Goal: Task Accomplishment & Management: Manage account settings

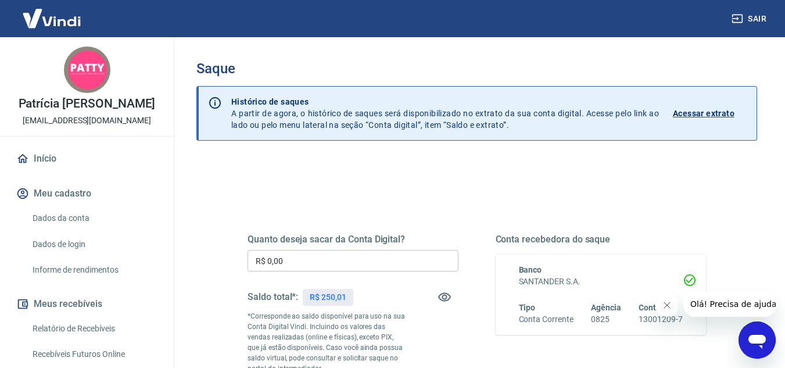
click at [50, 171] on link "Início" at bounding box center [87, 159] width 146 height 26
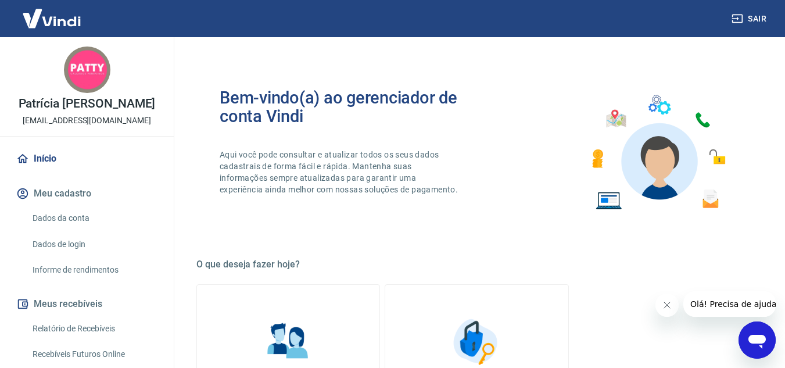
click at [45, 166] on link "Início" at bounding box center [87, 159] width 146 height 26
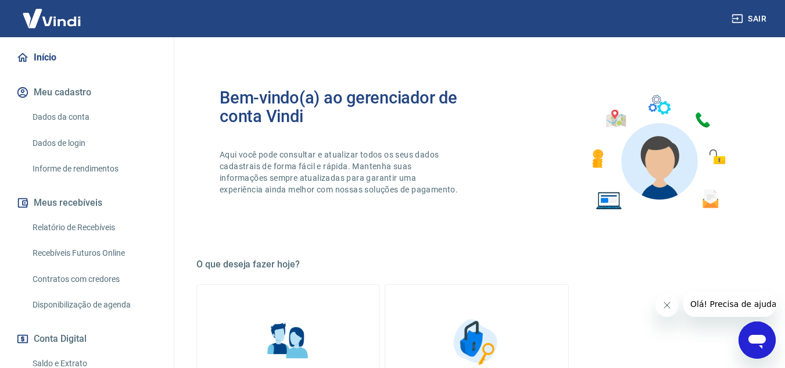
scroll to position [116, 0]
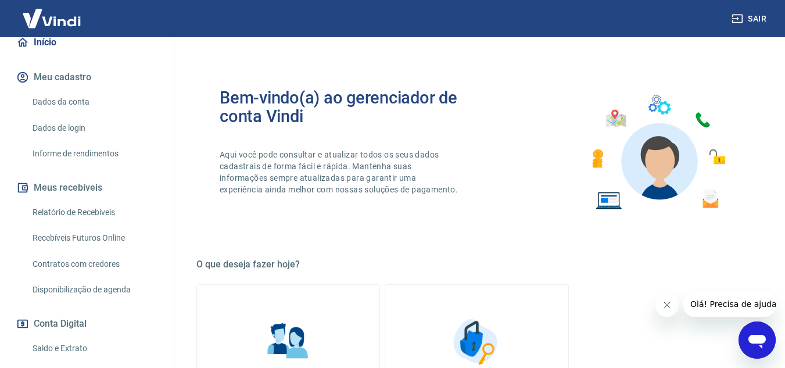
click at [89, 198] on button "Meus recebíveis" at bounding box center [87, 188] width 146 height 26
click at [89, 221] on link "Relatório de Recebíveis" at bounding box center [94, 213] width 132 height 24
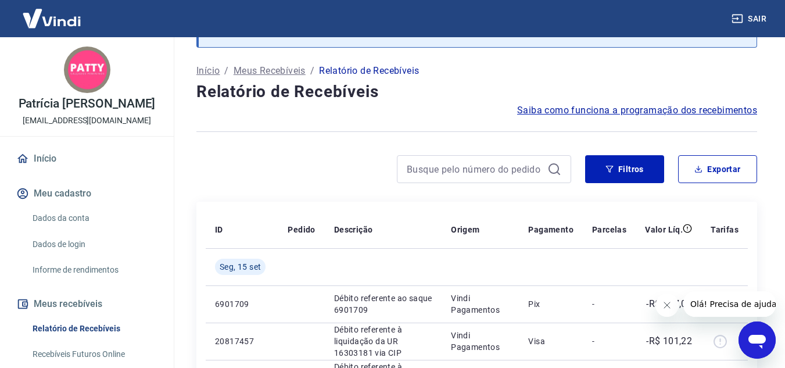
click at [39, 170] on link "Início" at bounding box center [87, 159] width 146 height 26
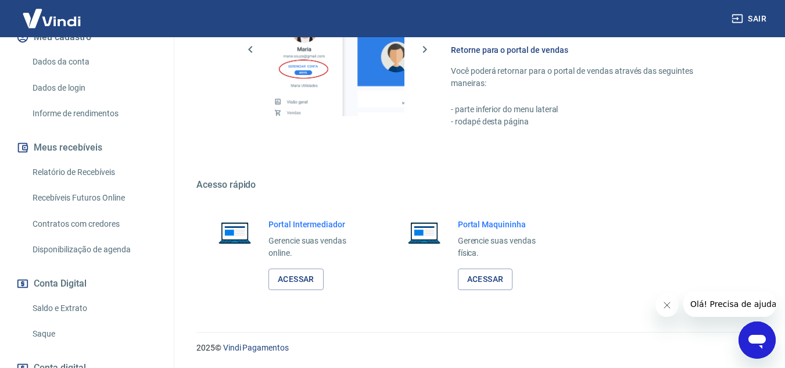
scroll to position [251, 0]
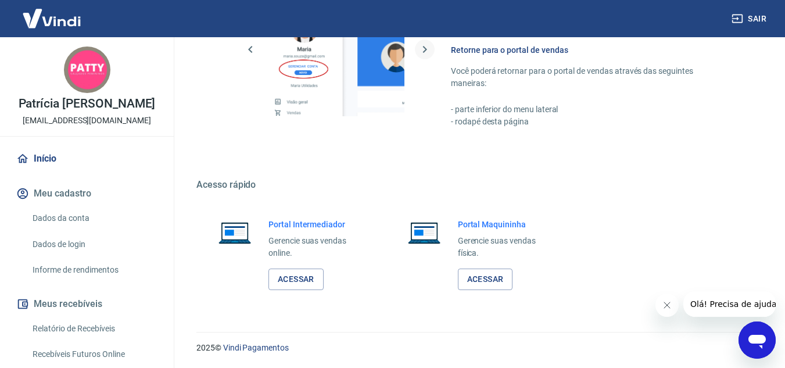
click at [424, 48] on icon "button" at bounding box center [425, 49] width 4 height 7
click at [300, 284] on link "Acessar" at bounding box center [296, 280] width 55 height 22
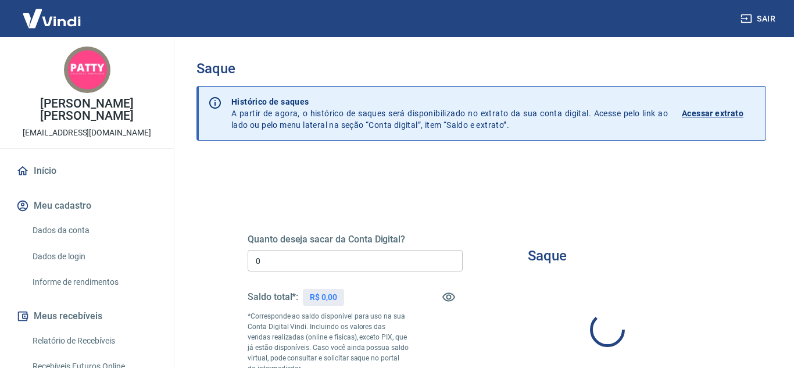
type input "R$ 0,00"
